Goal: Find specific page/section: Find specific page/section

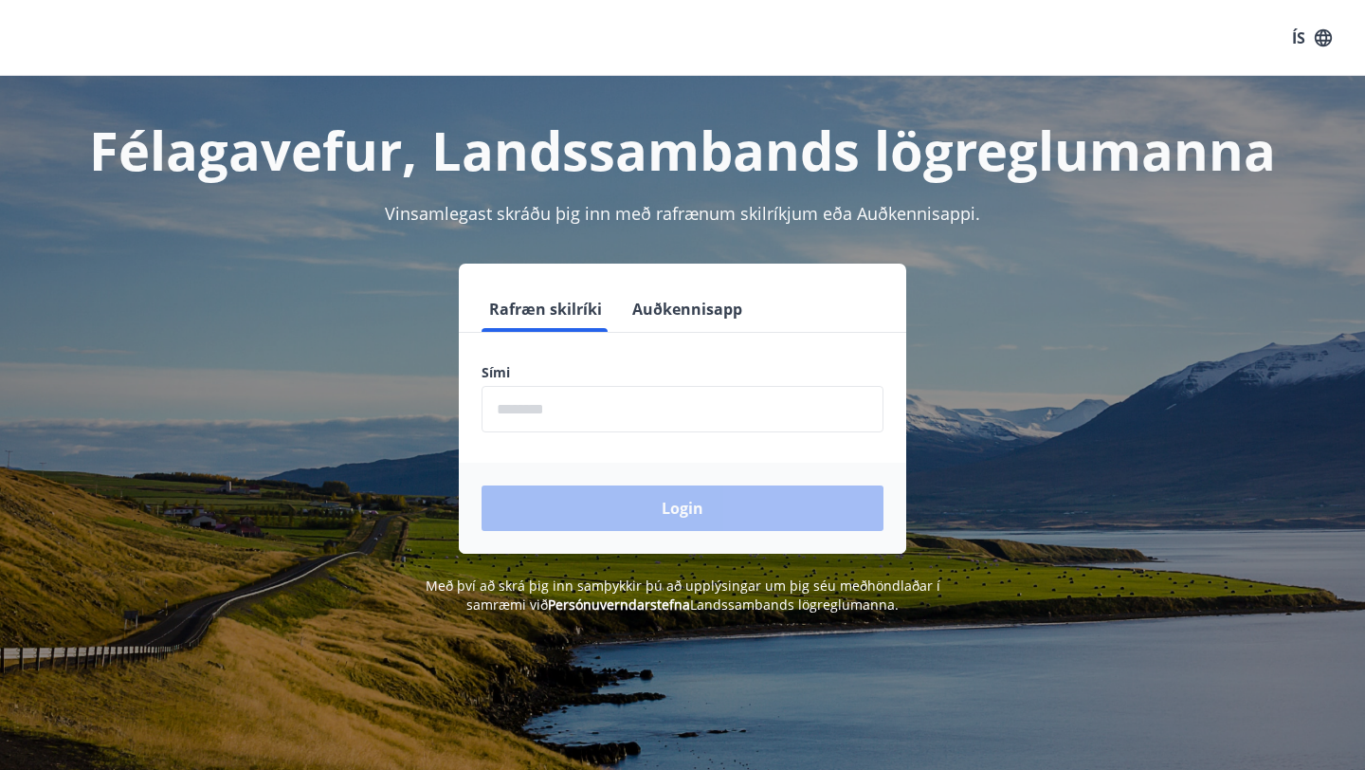
click at [623, 417] on input "phone" at bounding box center [682, 409] width 402 height 46
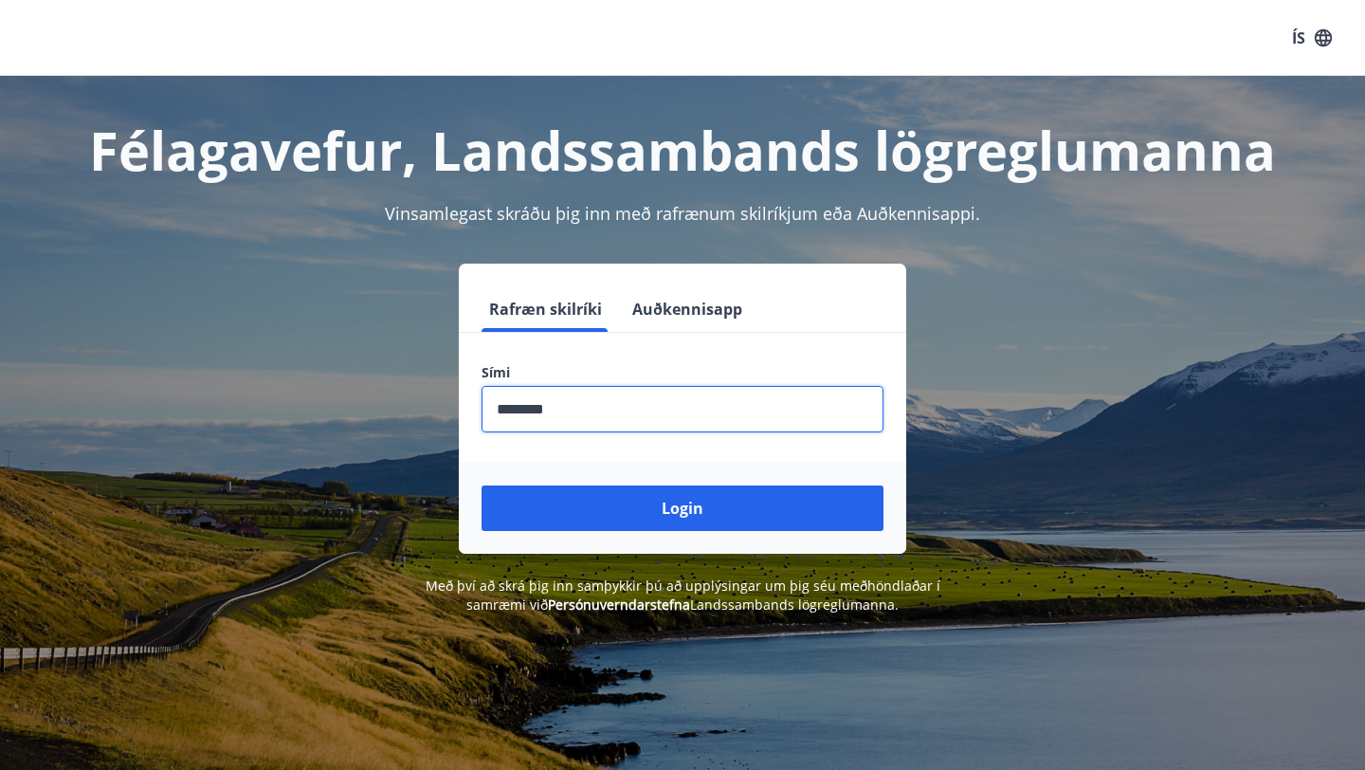
type input "********"
click at [481, 485] on button "Login" at bounding box center [682, 507] width 402 height 45
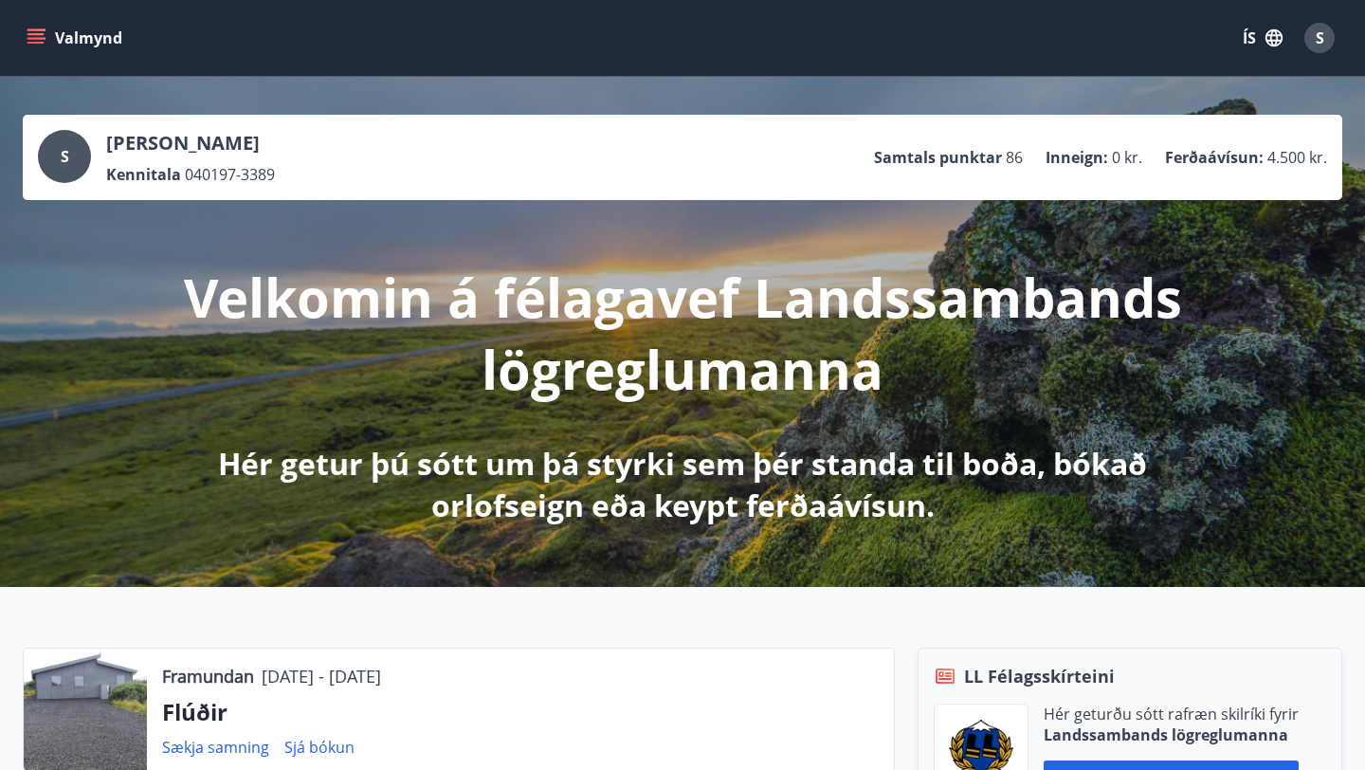
click at [55, 39] on button "Valmynd" at bounding box center [76, 38] width 107 height 34
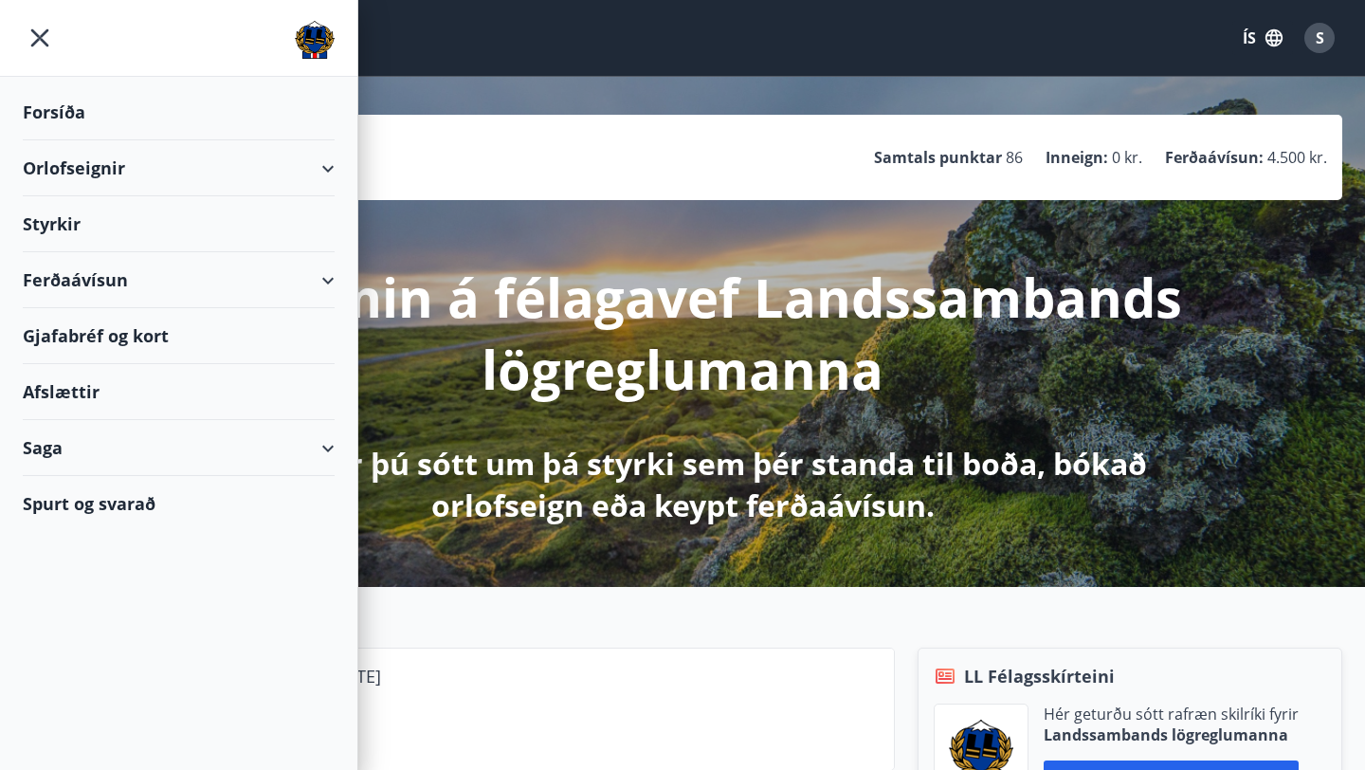
click at [275, 163] on div "Orlofseignir" at bounding box center [179, 168] width 312 height 56
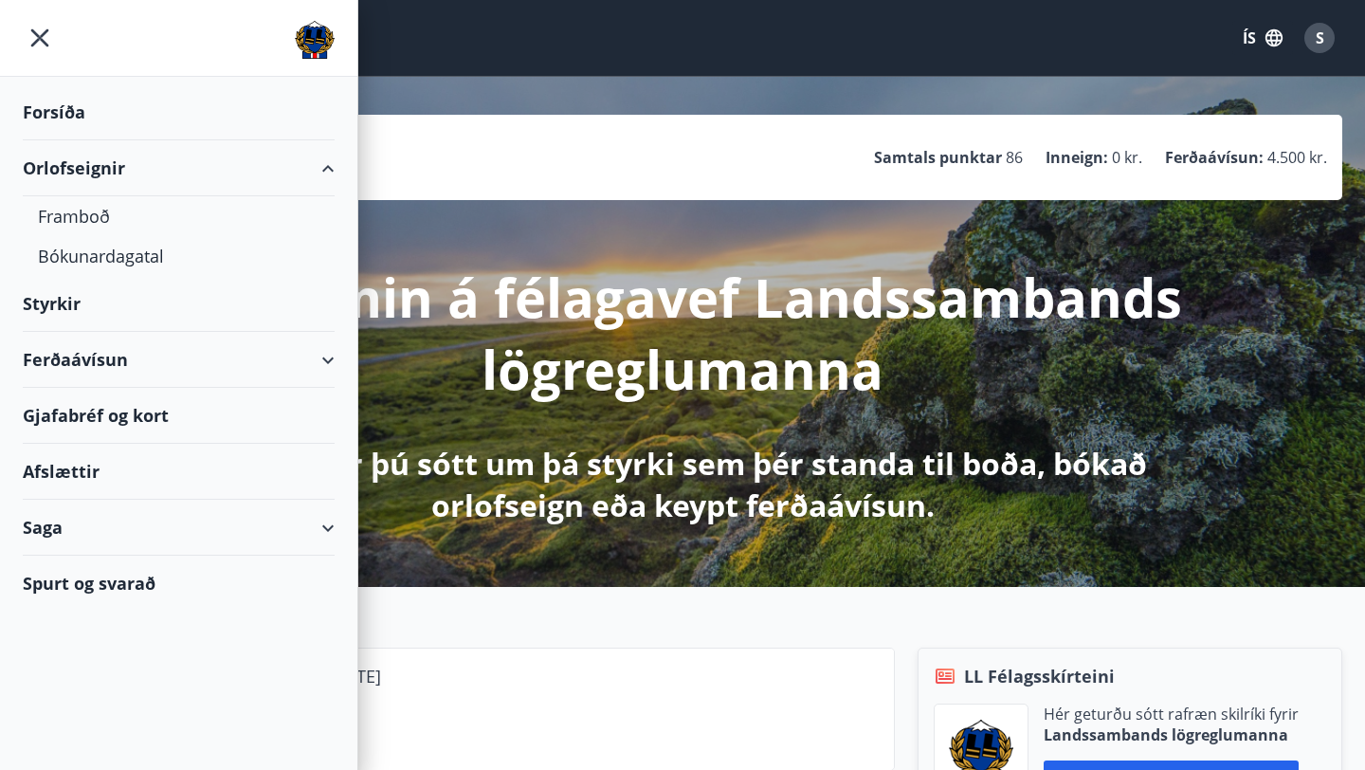
click at [142, 412] on div "Gjafabréf og kort" at bounding box center [179, 416] width 312 height 56
